Goal: Entertainment & Leisure: Consume media (video, audio)

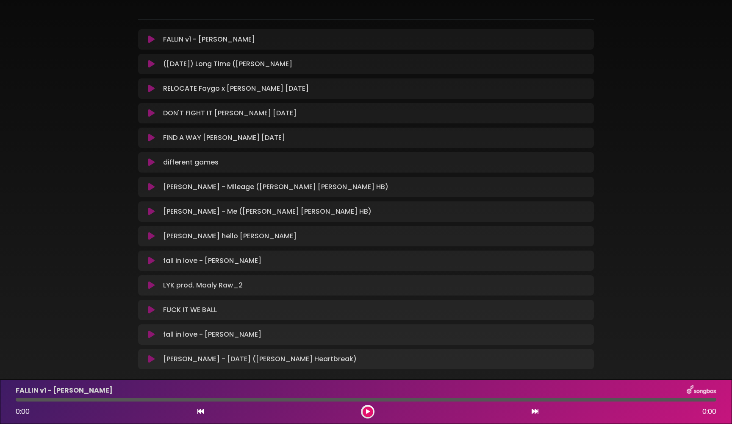
scroll to position [93, 0]
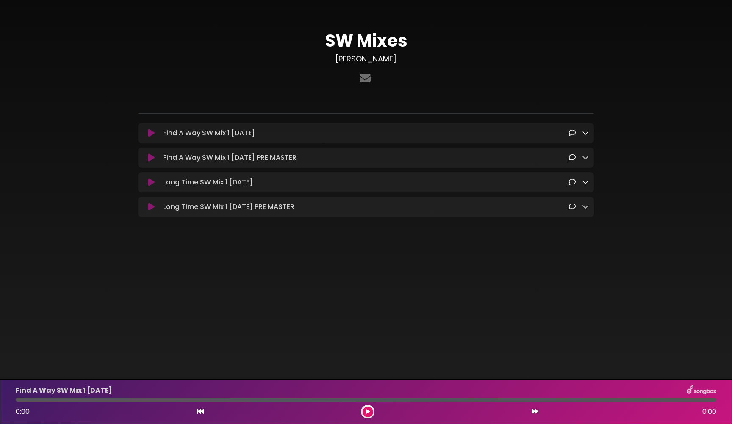
click at [292, 90] on div at bounding box center [366, 95] width 466 height 17
click at [233, 85] on div at bounding box center [366, 78] width 456 height 17
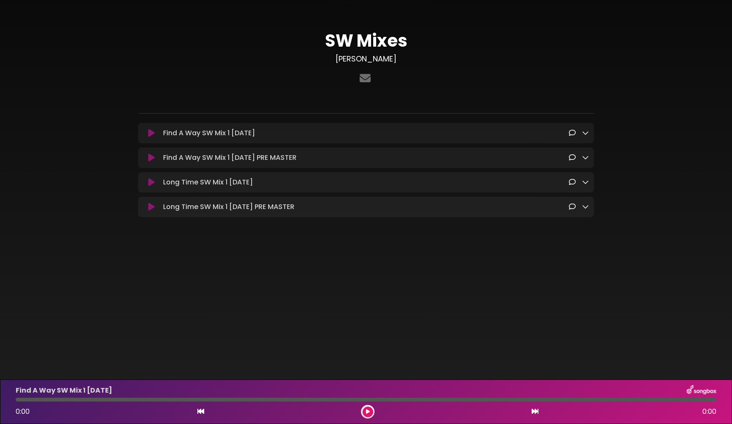
click at [233, 84] on div at bounding box center [366, 78] width 456 height 17
click at [231, 91] on div at bounding box center [366, 95] width 466 height 17
click at [382, 89] on div at bounding box center [366, 95] width 466 height 17
click at [321, 75] on div at bounding box center [366, 78] width 456 height 17
click at [198, 92] on div at bounding box center [366, 95] width 466 height 17
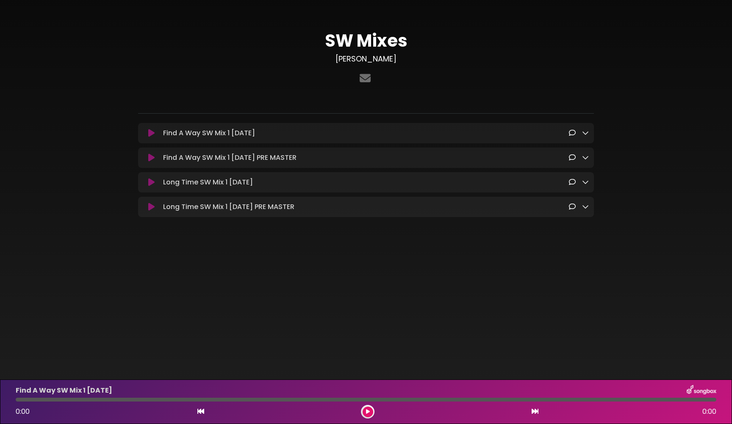
click at [150, 183] on icon at bounding box center [151, 182] width 6 height 8
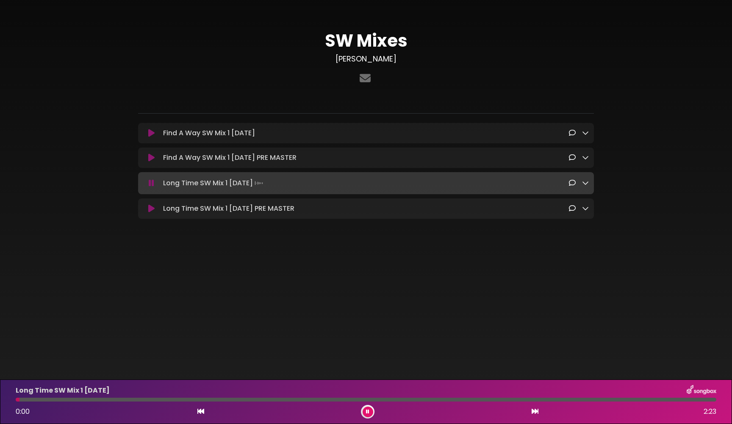
click at [367, 419] on div "Long Time SW Mix 1 10.10.25 0:00 2:23" at bounding box center [366, 401] width 732 height 44
click at [367, 415] on button at bounding box center [368, 411] width 11 height 11
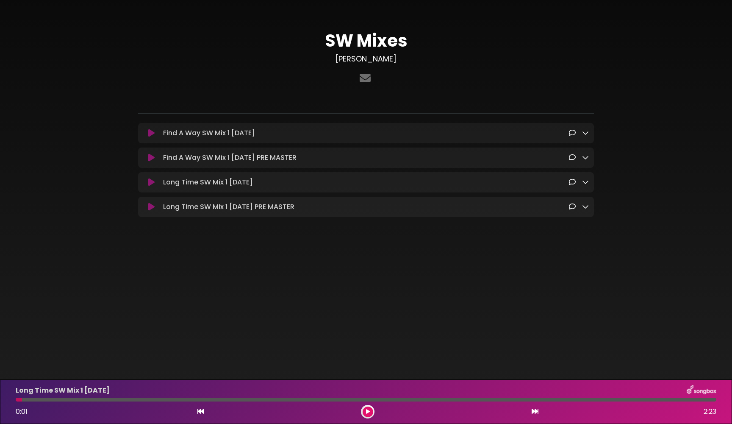
drag, startPoint x: 21, startPoint y: 401, endPoint x: 13, endPoint y: 401, distance: 7.6
click at [13, 401] on div at bounding box center [366, 399] width 711 height 4
drag, startPoint x: 21, startPoint y: 401, endPoint x: 1, endPoint y: 401, distance: 19.9
click at [1, 401] on div "Long Time SW Mix 1 10.10.25 0:01 2:23" at bounding box center [366, 401] width 732 height 44
click at [201, 413] on icon at bounding box center [200, 411] width 7 height 7
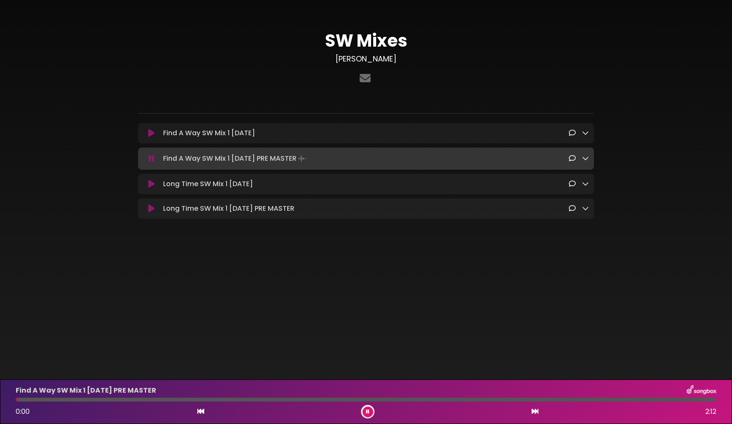
click at [367, 413] on icon at bounding box center [367, 411] width 3 height 5
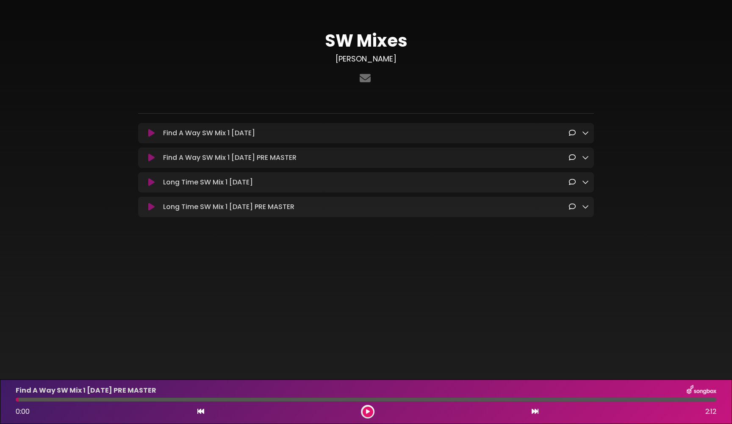
click at [149, 186] on icon at bounding box center [151, 182] width 6 height 8
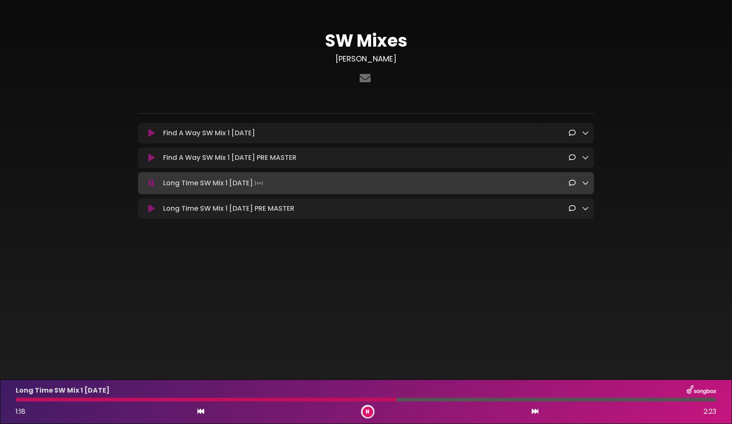
click at [150, 184] on icon at bounding box center [152, 183] width 6 height 8
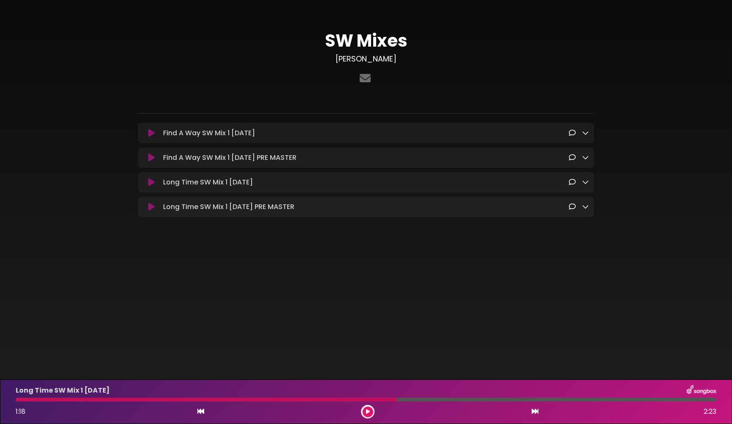
click at [149, 133] on icon at bounding box center [151, 133] width 6 height 8
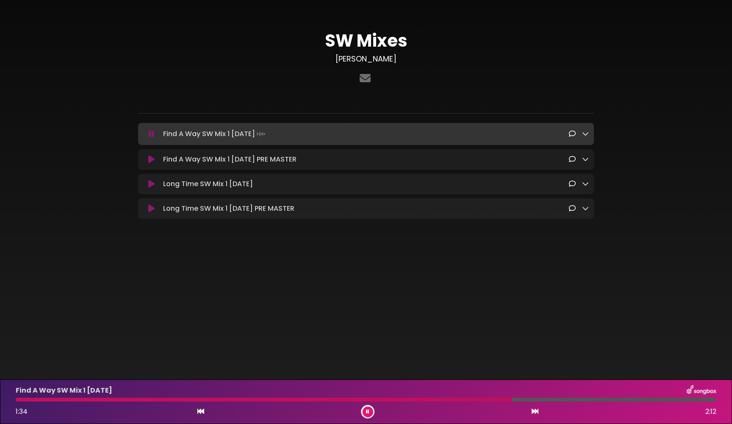
click at [371, 413] on button at bounding box center [368, 411] width 11 height 11
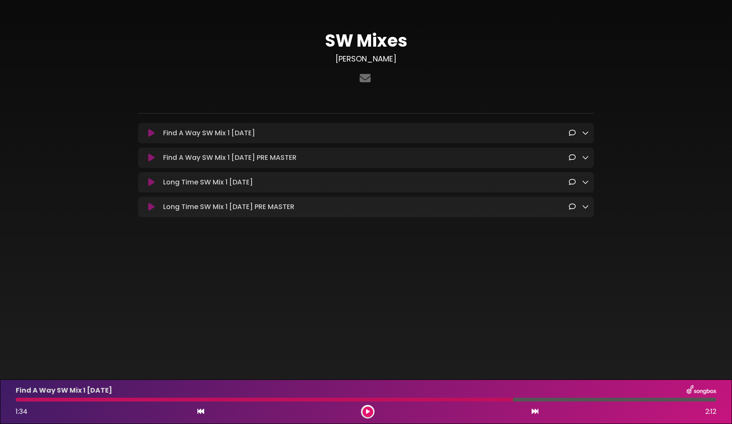
click at [311, 324] on body "× SW Mixes justin-miller ×" at bounding box center [366, 212] width 732 height 424
click at [562, 50] on h1 "SW Mixes" at bounding box center [366, 41] width 456 height 20
